Goal: Task Accomplishment & Management: Use online tool/utility

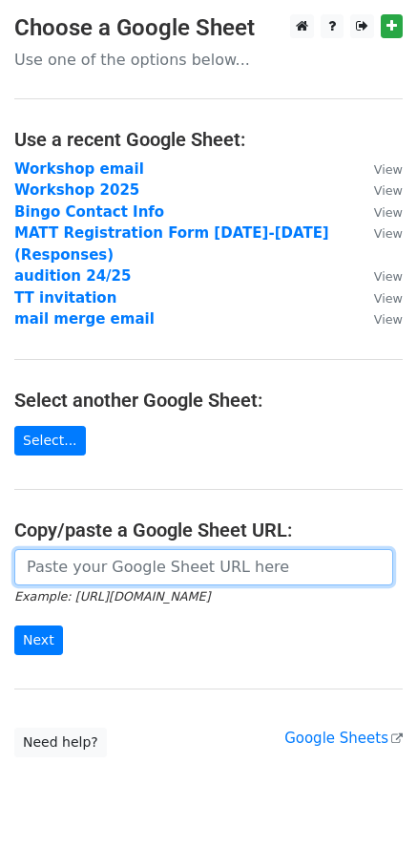
click at [61, 557] on input "url" at bounding box center [203, 567] width 379 height 36
paste input "[URL][DOMAIN_NAME]"
type input "[URL][DOMAIN_NAME]"
click at [14, 625] on input "Next" at bounding box center [38, 640] width 49 height 30
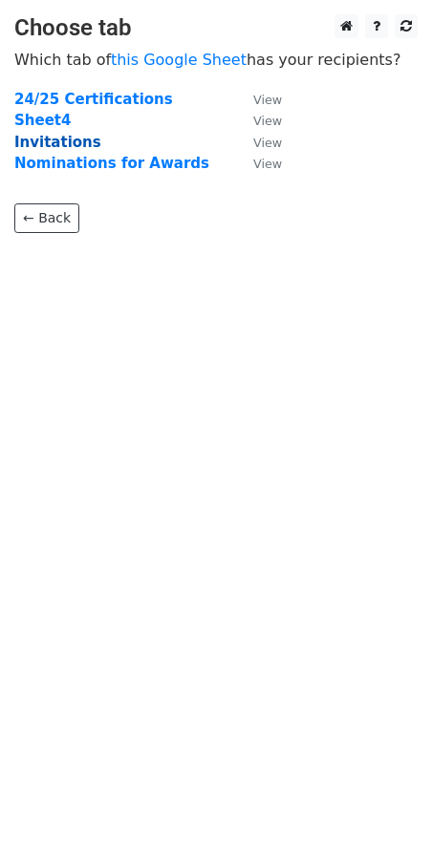
click at [75, 138] on strong "Invitations" at bounding box center [57, 142] width 87 height 17
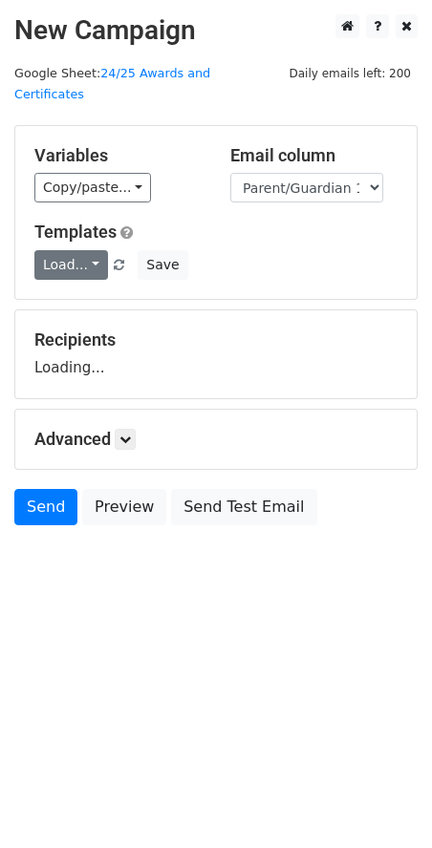
click at [71, 250] on link "Load..." at bounding box center [71, 265] width 74 height 30
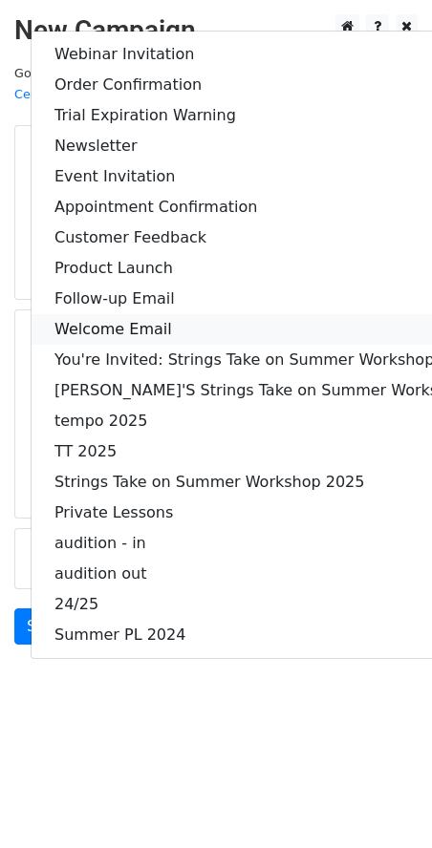
click at [85, 314] on link "Welcome Email" at bounding box center [282, 329] width 501 height 31
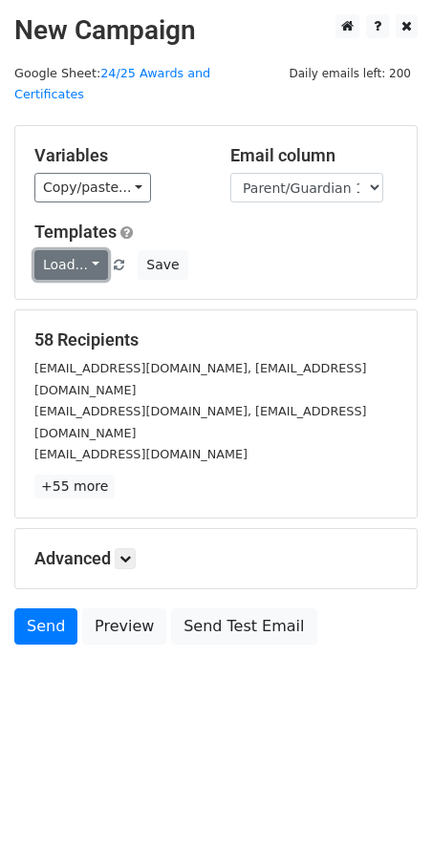
click at [78, 250] on link "Load..." at bounding box center [71, 265] width 74 height 30
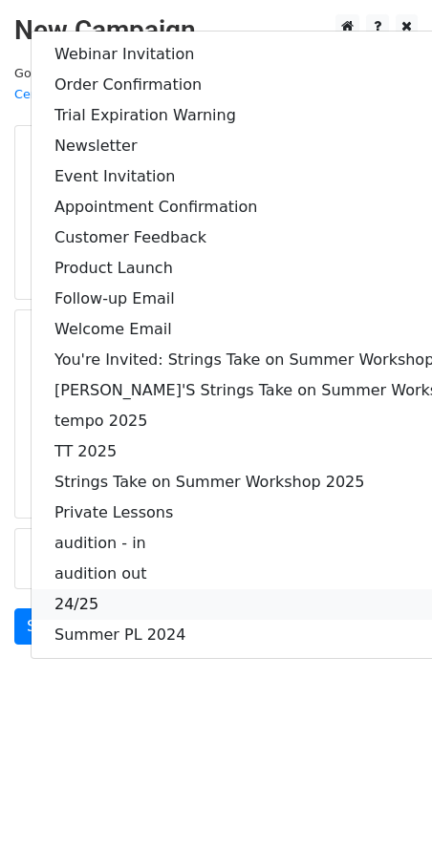
click at [82, 589] on link "24/25" at bounding box center [282, 604] width 501 height 31
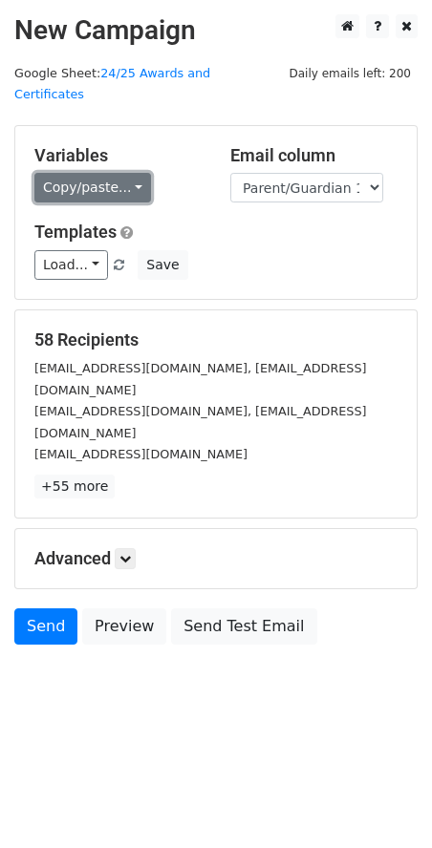
click at [114, 173] on link "Copy/paste..." at bounding box center [92, 188] width 116 height 30
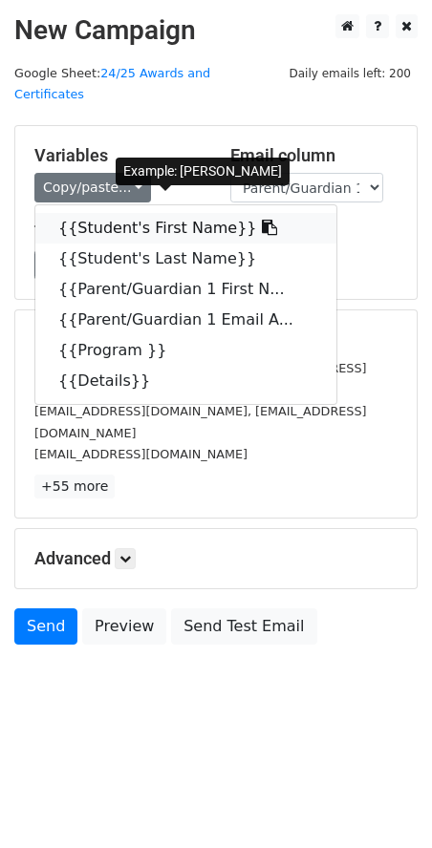
click at [105, 213] on link "{{Student's First Name}}" at bounding box center [185, 228] width 301 height 31
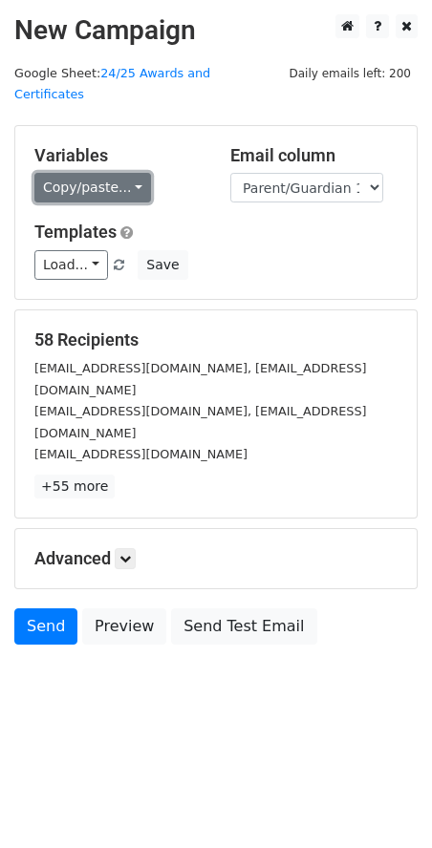
click at [123, 173] on link "Copy/paste..." at bounding box center [92, 188] width 116 height 30
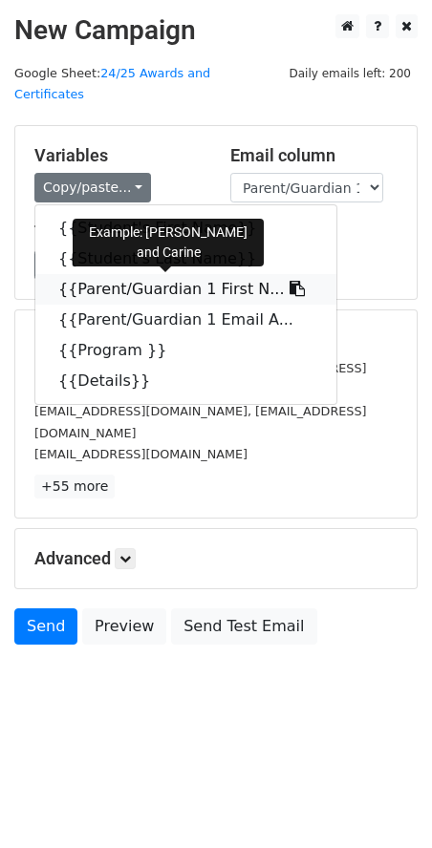
click at [132, 274] on link "{{Parent/Guardian 1 First N..." at bounding box center [185, 289] width 301 height 31
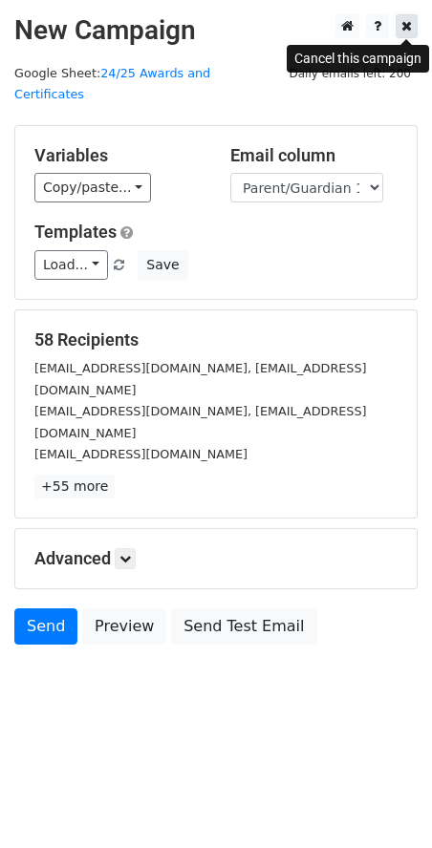
click at [412, 21] on link at bounding box center [406, 26] width 22 height 24
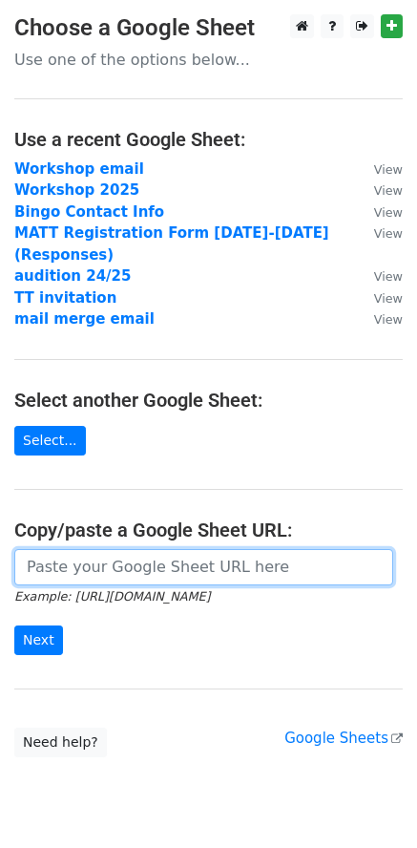
click at [89, 549] on input "url" at bounding box center [203, 567] width 379 height 36
paste input "{{Parent/Guardian 1 First Name}}"
type input "{{Parent/Guardian 1 First Name}}"
click at [107, 552] on input "url" at bounding box center [203, 567] width 379 height 36
paste input "[URL][DOMAIN_NAME]"
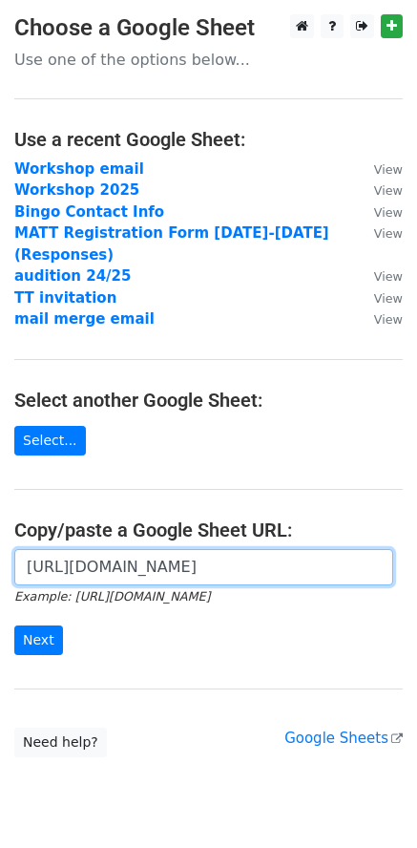
scroll to position [0, 412]
type input "[URL][DOMAIN_NAME]"
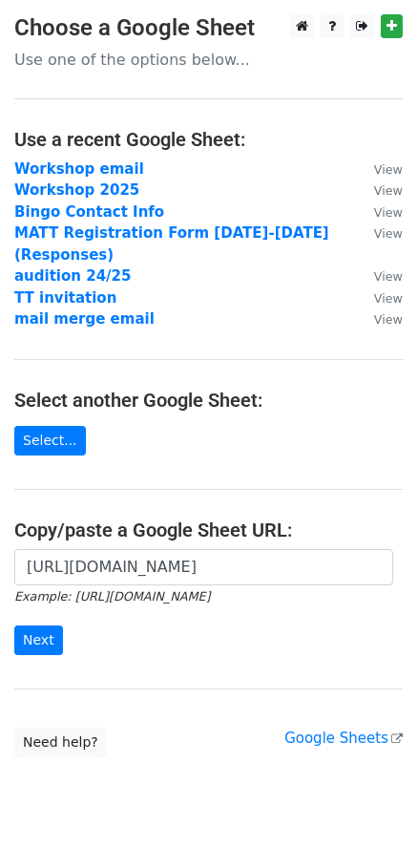
scroll to position [0, 0]
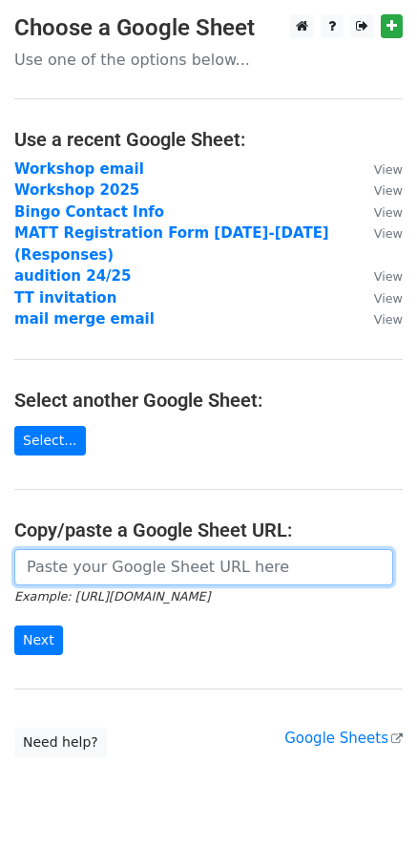
click at [131, 563] on input "url" at bounding box center [203, 567] width 379 height 36
paste input "[URL][DOMAIN_NAME]"
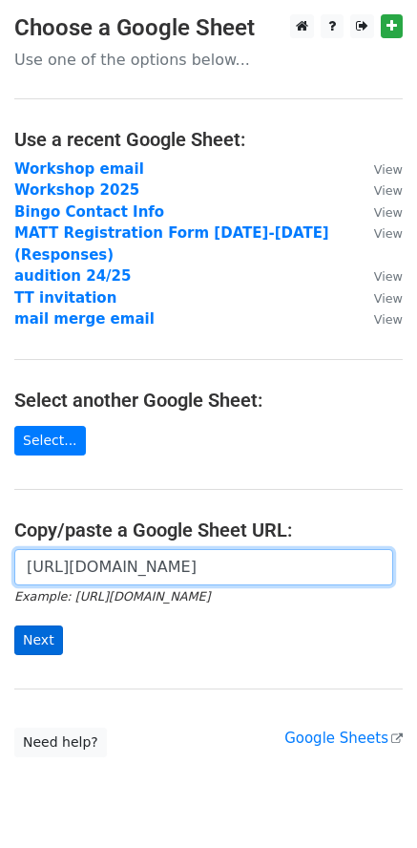
type input "[URL][DOMAIN_NAME]"
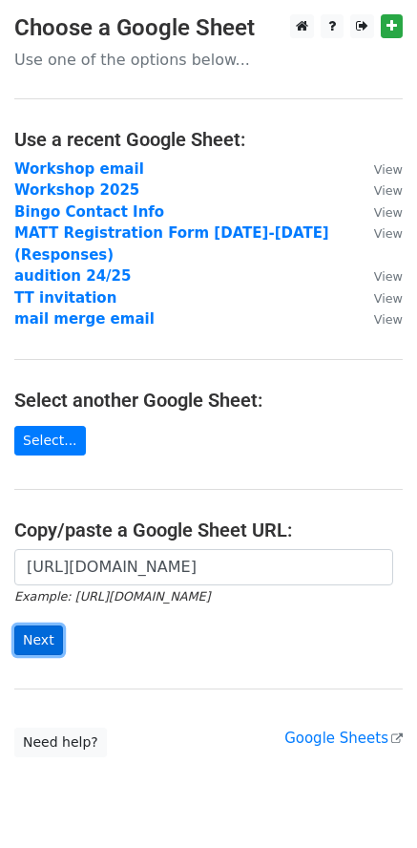
click at [46, 625] on input "Next" at bounding box center [38, 640] width 49 height 30
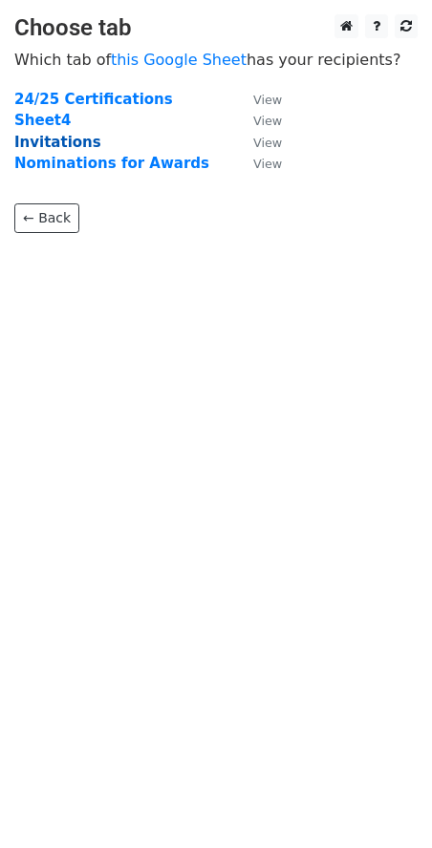
click at [51, 143] on strong "Invitations" at bounding box center [57, 142] width 87 height 17
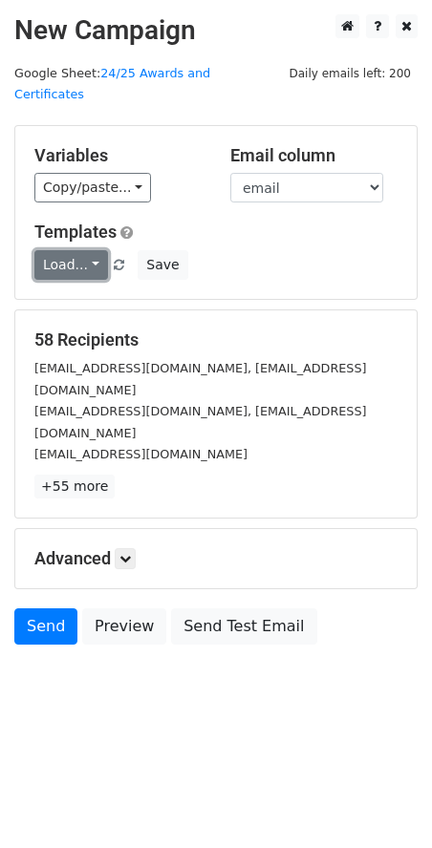
click at [82, 250] on link "Load..." at bounding box center [71, 265] width 74 height 30
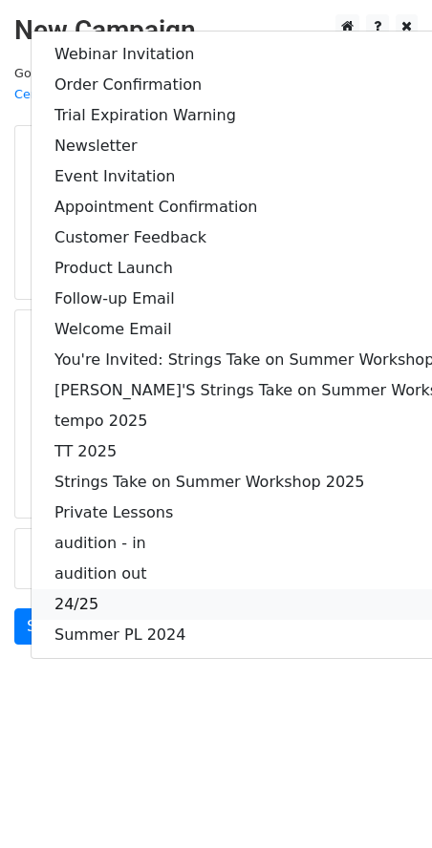
click at [86, 589] on link "24/25" at bounding box center [282, 604] width 501 height 31
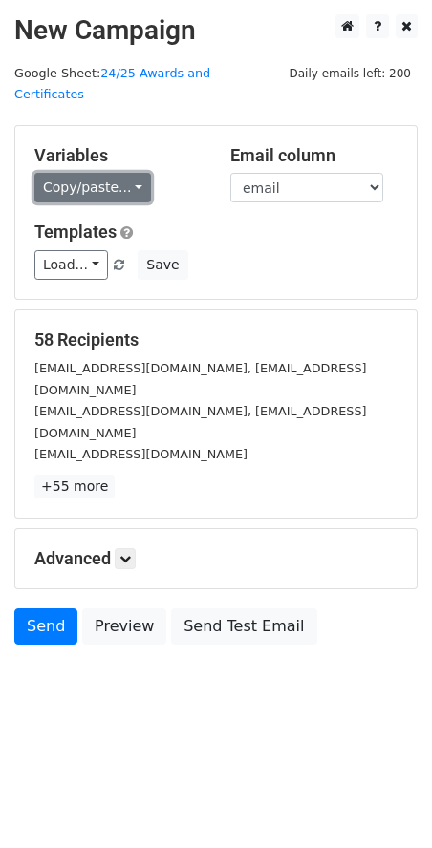
click at [122, 173] on link "Copy/paste..." at bounding box center [92, 188] width 116 height 30
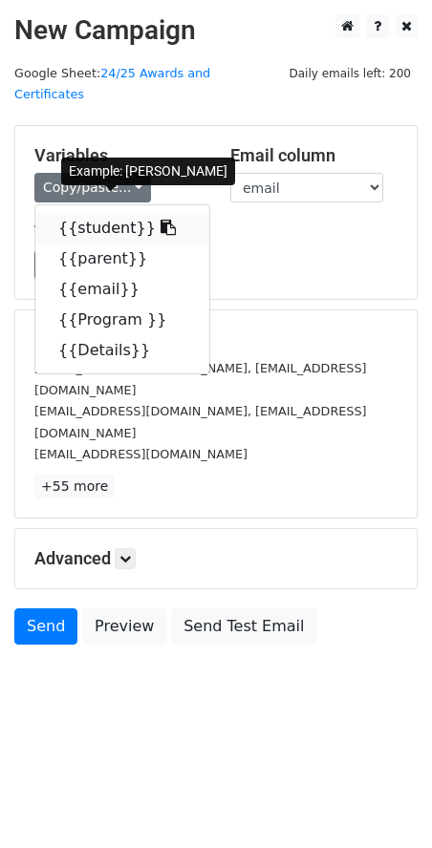
click at [121, 213] on link "{{student}}" at bounding box center [122, 228] width 174 height 31
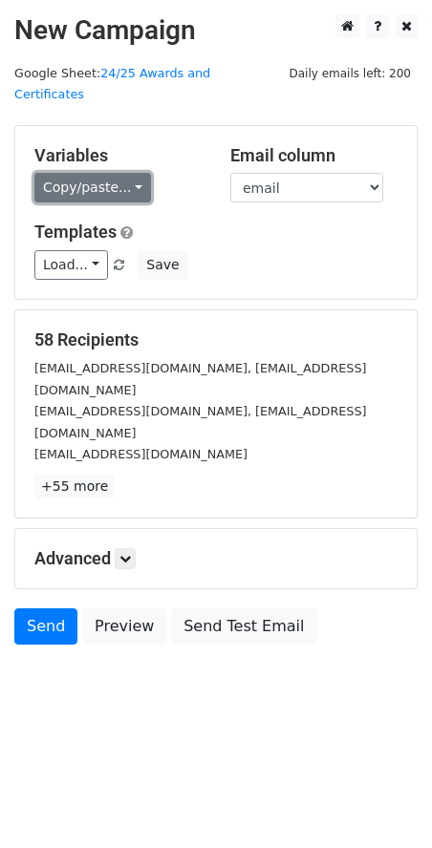
click at [111, 173] on link "Copy/paste..." at bounding box center [92, 188] width 116 height 30
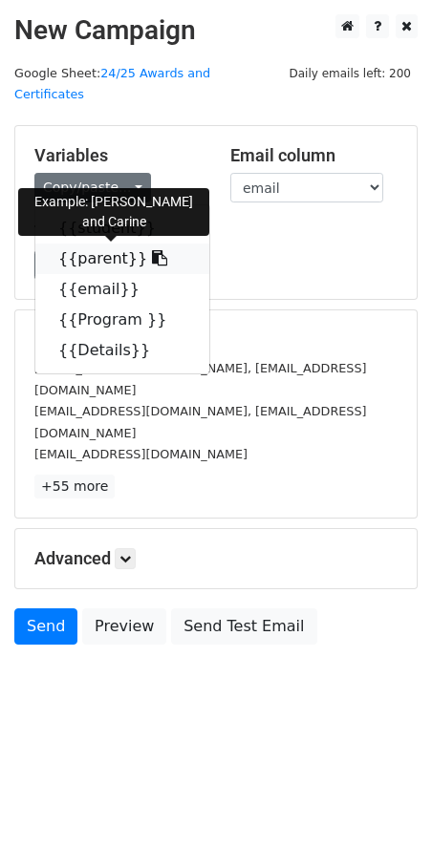
click at [104, 243] on link "{{parent}}" at bounding box center [122, 258] width 174 height 31
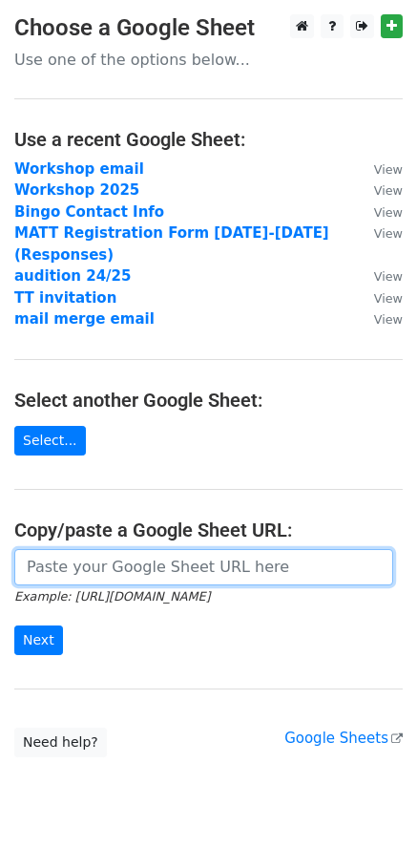
click at [97, 549] on input "url" at bounding box center [203, 567] width 379 height 36
paste input "https://docs.google.com/spreadsheets/d/1SZLLHkGRpeWYDfQfWrze7xq-0Ktf1xSIp1SgnpB…"
type input "https://docs.google.com/spreadsheets/d/1SZLLHkGRpeWYDfQfWrze7xq-0Ktf1xSIp1SgnpB…"
click at [14, 625] on input "Next" at bounding box center [38, 640] width 49 height 30
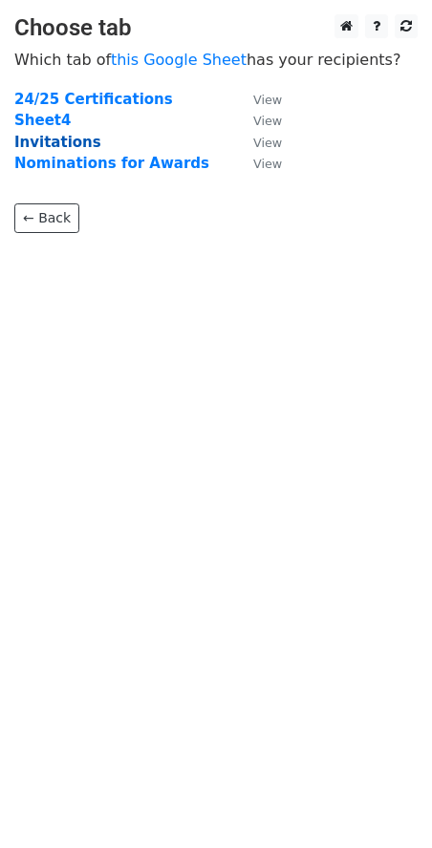
click at [69, 141] on strong "Invitations" at bounding box center [57, 142] width 87 height 17
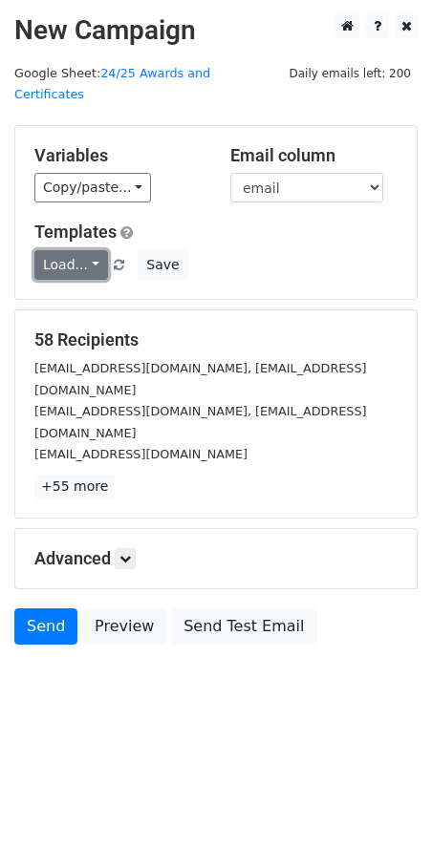
click at [94, 250] on link "Load..." at bounding box center [71, 265] width 74 height 30
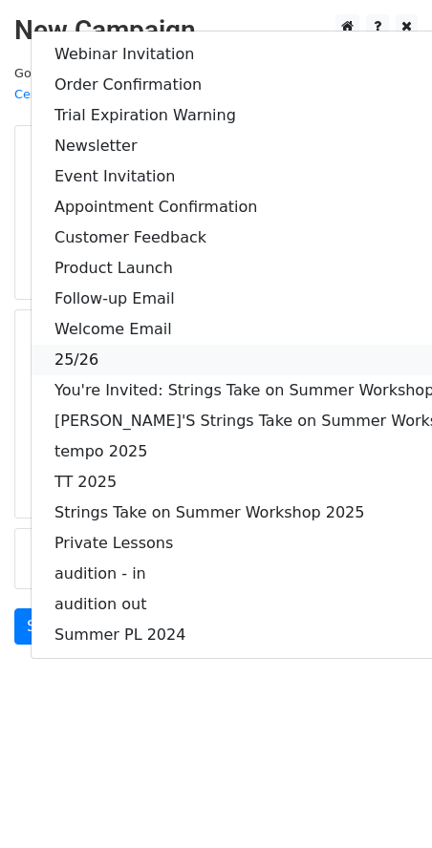
click at [90, 345] on link "25/26" at bounding box center [282, 360] width 501 height 31
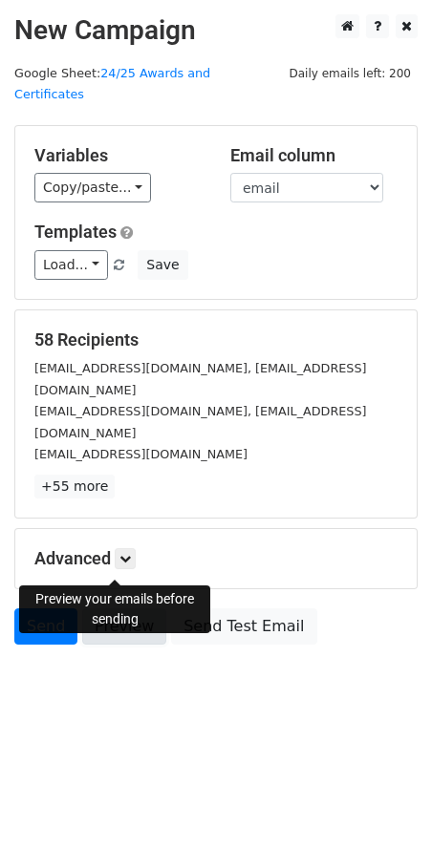
click at [117, 608] on link "Preview" at bounding box center [124, 626] width 84 height 36
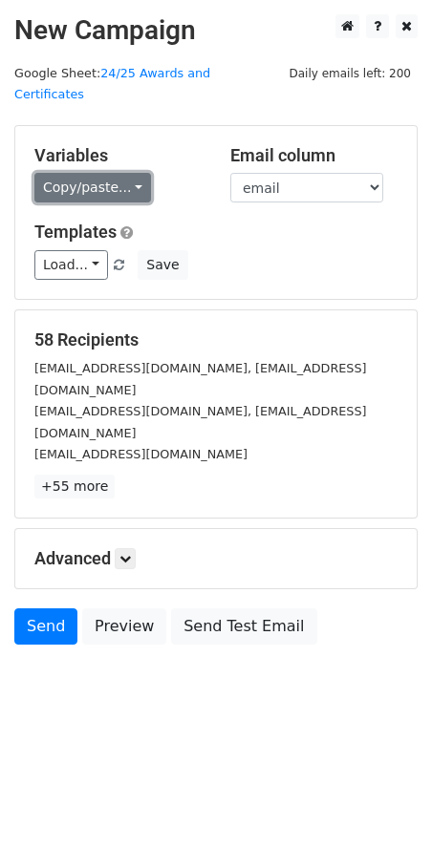
click at [118, 173] on link "Copy/paste..." at bounding box center [92, 188] width 116 height 30
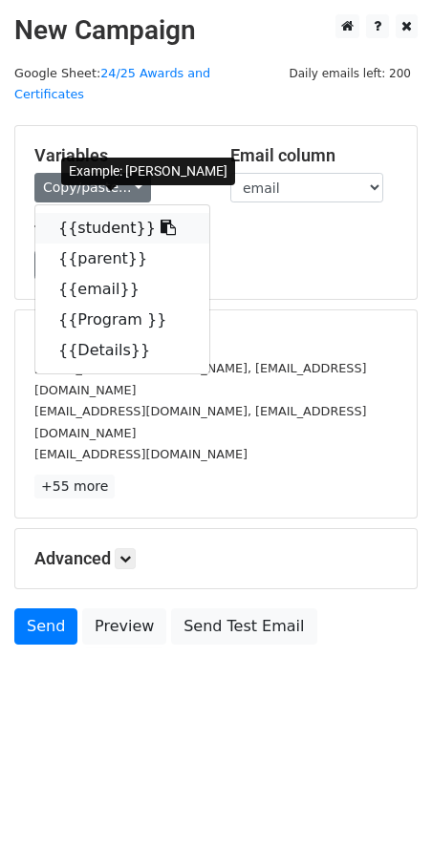
click at [113, 213] on link "{{student}}" at bounding box center [122, 228] width 174 height 31
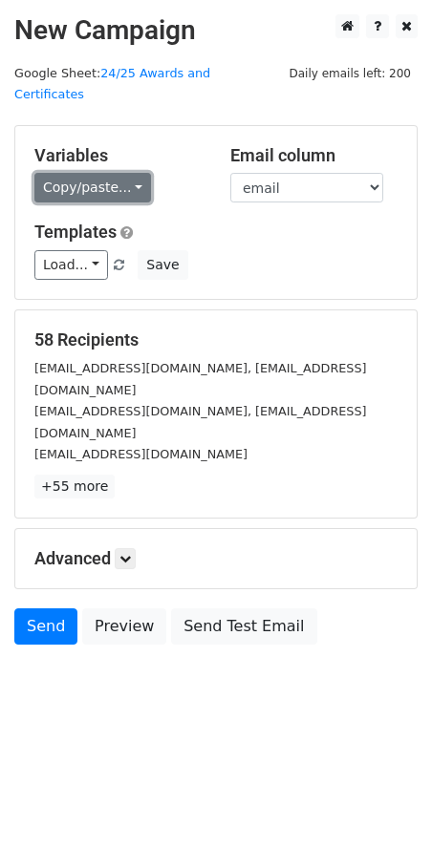
click at [98, 173] on link "Copy/paste..." at bounding box center [92, 188] width 116 height 30
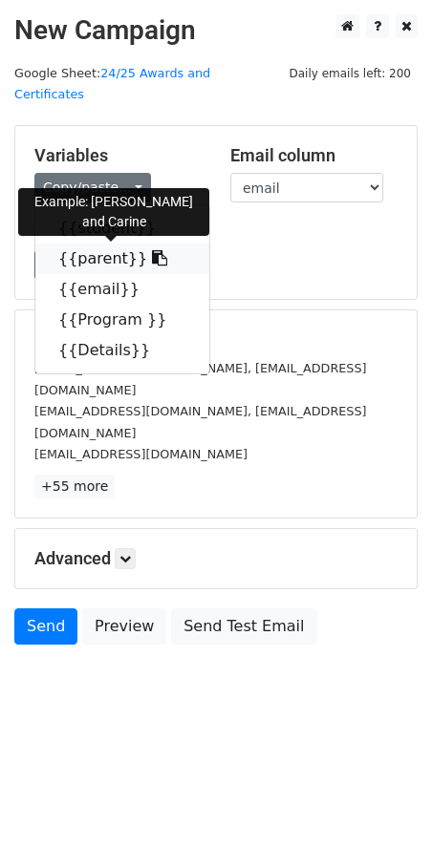
click at [105, 243] on link "{{parent}}" at bounding box center [122, 258] width 174 height 31
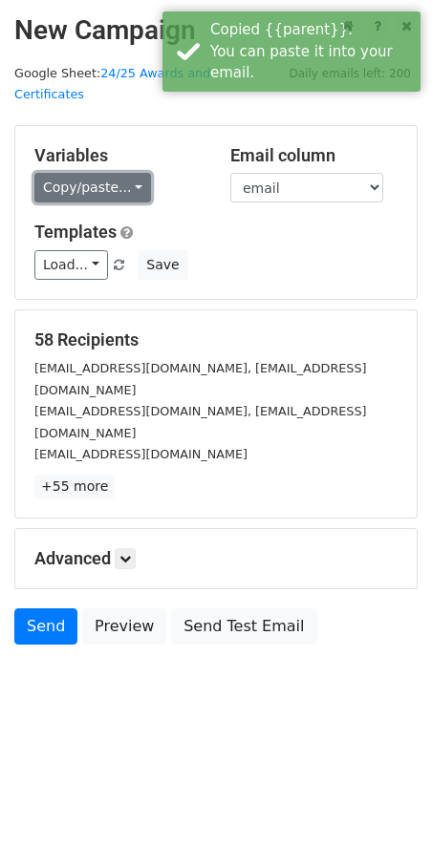
click at [128, 173] on link "Copy/paste..." at bounding box center [92, 188] width 116 height 30
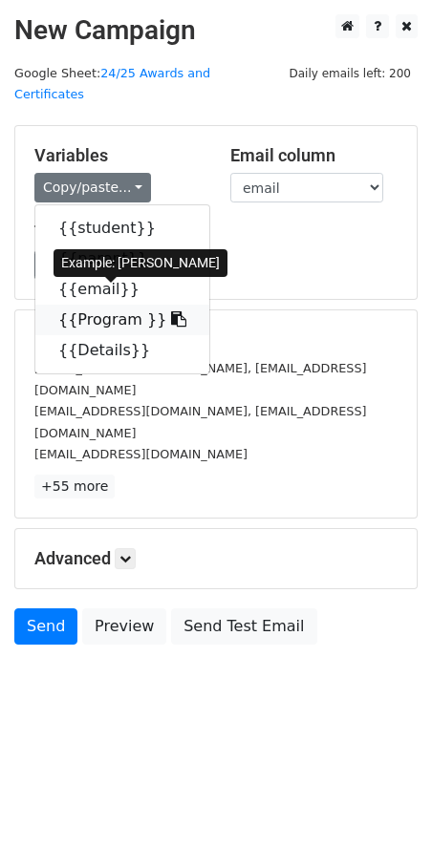
click at [102, 305] on link "{{Program }}" at bounding box center [122, 320] width 174 height 31
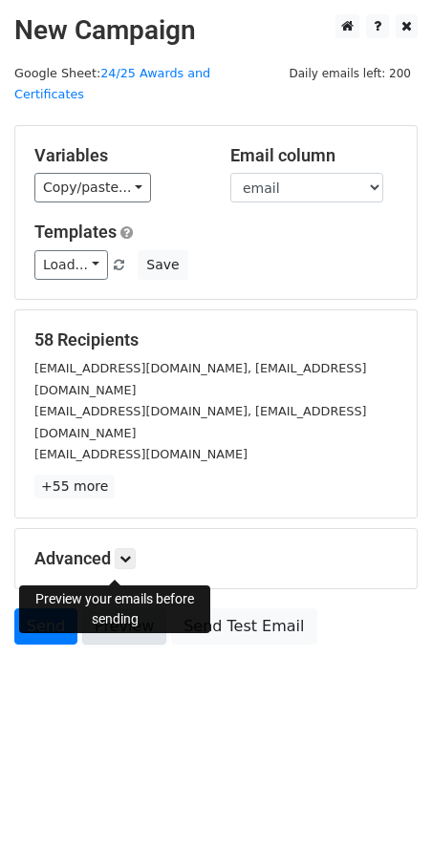
click at [102, 608] on link "Preview" at bounding box center [124, 626] width 84 height 36
click at [124, 608] on link "Preview" at bounding box center [124, 626] width 84 height 36
click at [130, 608] on link "Preview" at bounding box center [124, 626] width 84 height 36
click at [121, 608] on link "Preview" at bounding box center [124, 626] width 84 height 36
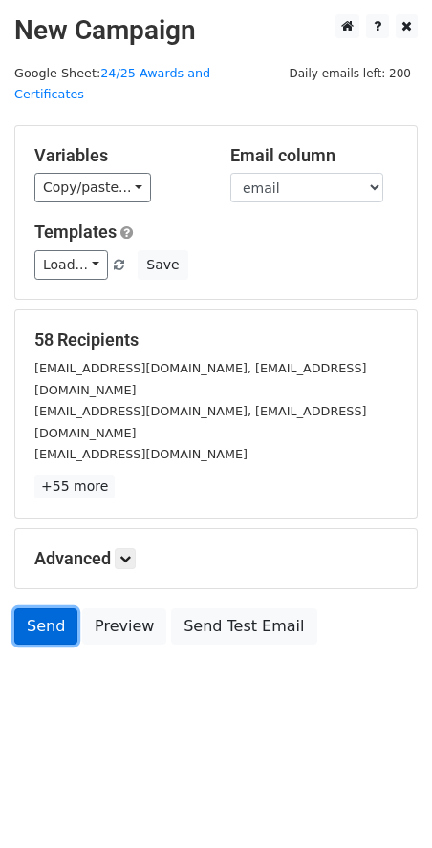
click at [34, 608] on link "Send" at bounding box center [45, 626] width 63 height 36
